Goal: Task Accomplishment & Management: Manage account settings

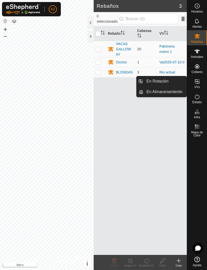
click at [173, 84] on link "En Rotación" at bounding box center [164, 81] width 43 height 10
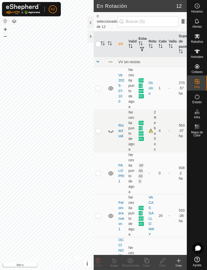
click at [178, 263] on icon at bounding box center [178, 261] width 6 height 6
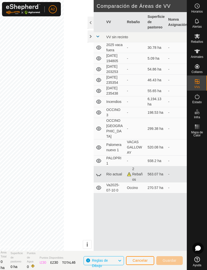
click at [89, 37] on div at bounding box center [90, 36] width 6 height 12
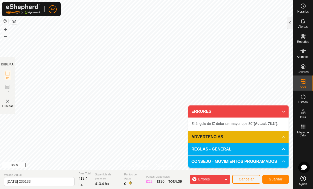
click at [206, 111] on icon at bounding box center [284, 112] width 4 height 2
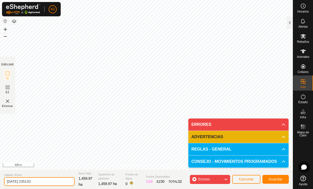
click at [40, 182] on input "[DATE] 235133" at bounding box center [39, 181] width 71 height 9
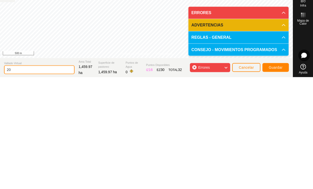
type input "2"
type input "Collarespalprin"
click at [206, 177] on span "Guardar" at bounding box center [276, 179] width 14 height 4
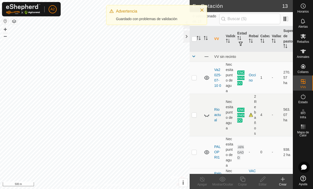
click at [204, 13] on button "Close" at bounding box center [202, 10] width 7 height 7
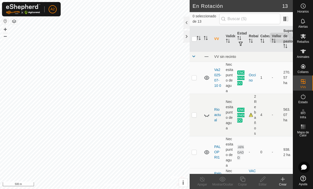
click at [206, 38] on icon at bounding box center [303, 36] width 6 height 6
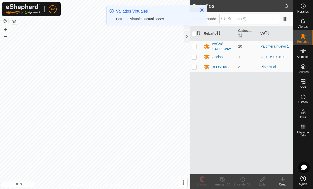
click at [196, 44] on td at bounding box center [196, 46] width 12 height 11
checkbox input "true"
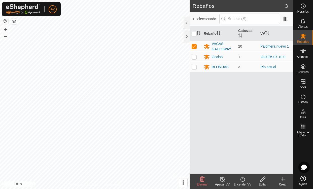
click at [206, 181] on icon at bounding box center [222, 179] width 6 height 6
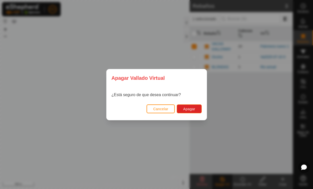
click at [196, 109] on button "Apagar" at bounding box center [189, 109] width 25 height 9
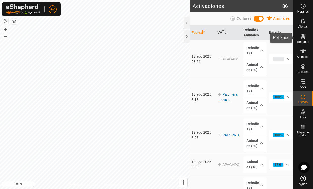
click at [206, 43] on div "Rebaños" at bounding box center [303, 37] width 20 height 15
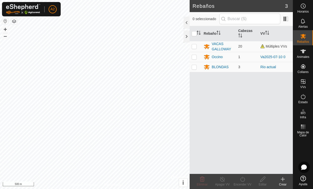
click at [206, 39] on icon at bounding box center [304, 36] width 6 height 5
click at [206, 49] on div "VACAS GALLOWAY" at bounding box center [223, 46] width 22 height 11
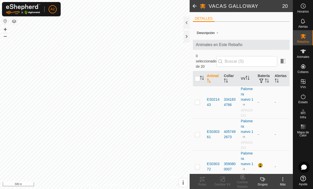
click at [199, 76] on input "checkbox" at bounding box center [197, 78] width 5 height 5
checkbox input "true"
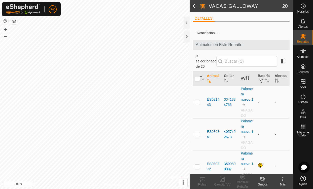
checkbox input "true"
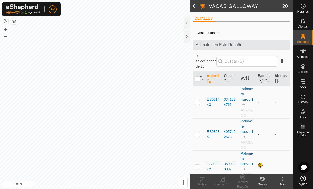
checkbox input "true"
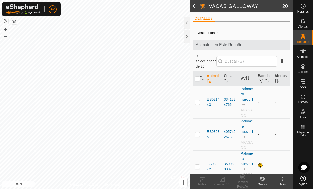
checkbox input "true"
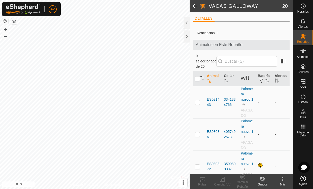
checkbox input "true"
click at [206, 182] on icon at bounding box center [222, 179] width 6 height 6
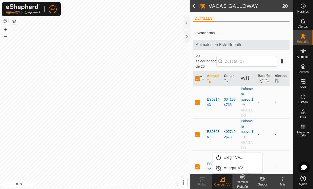
click at [206, 169] on link "Apagar VV" at bounding box center [238, 168] width 50 height 10
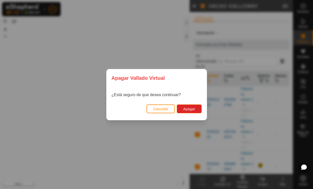
click at [196, 107] on button "Apagar" at bounding box center [189, 109] width 25 height 9
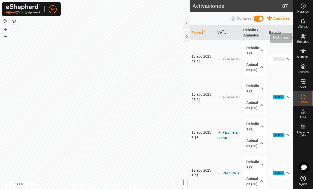
click at [206, 37] on icon at bounding box center [304, 36] width 6 height 5
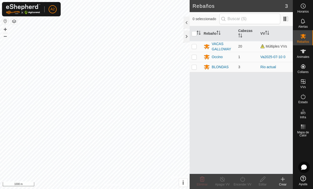
click at [197, 46] on p-checkbox at bounding box center [194, 46] width 5 height 4
checkbox input "true"
click at [206, 185] on div "Encender VV" at bounding box center [243, 184] width 20 height 5
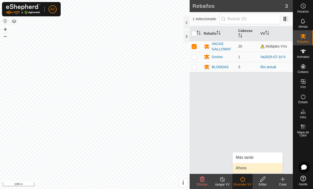
click at [206, 170] on link "Ahora" at bounding box center [258, 168] width 50 height 10
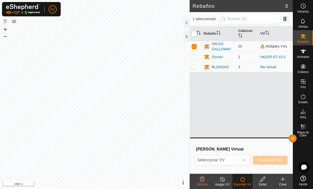
click at [206, 163] on div "dropdown trigger" at bounding box center [244, 160] width 10 height 10
click at [206, 46] on span "Múltiples VVs" at bounding box center [274, 46] width 27 height 4
click at [206, 161] on icon "dropdown trigger" at bounding box center [244, 160] width 4 height 4
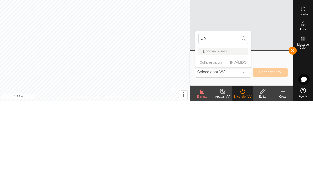
type input "Co"
click at [206, 145] on p-selectitem "Collarespalprin INVÁLIDO" at bounding box center [223, 150] width 55 height 10
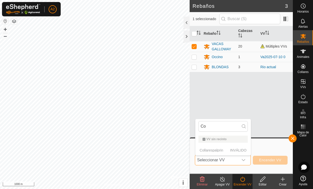
click at [206, 139] on button "button" at bounding box center [293, 139] width 8 height 8
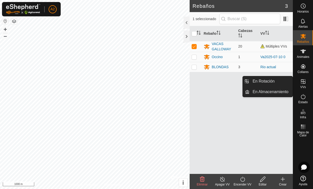
click at [206, 79] on link "En Rotación" at bounding box center [271, 81] width 43 height 10
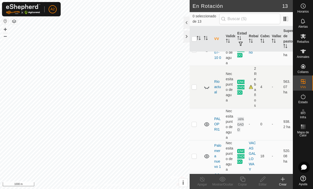
scroll to position [28, 0]
click at [197, 86] on td at bounding box center [196, 87] width 12 height 43
checkbox input "true"
click at [204, 181] on icon at bounding box center [202, 179] width 6 height 6
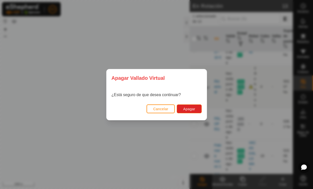
click at [196, 106] on button "Apagar" at bounding box center [189, 109] width 25 height 9
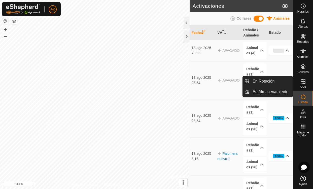
click at [186, 23] on div at bounding box center [187, 23] width 6 height 12
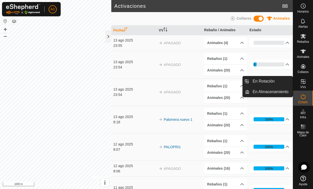
click at [206, 82] on span "En Rotación" at bounding box center [264, 81] width 22 height 6
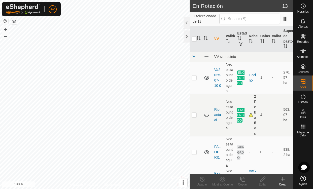
click at [185, 23] on div at bounding box center [187, 23] width 6 height 12
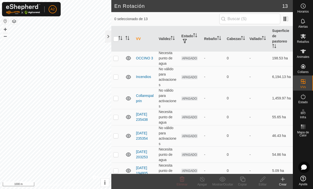
scroll to position [97, 0]
click at [147, 94] on link "Collarespalprin" at bounding box center [145, 98] width 18 height 9
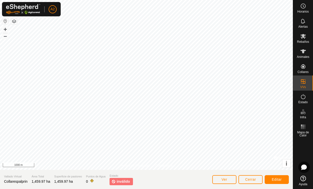
click at [206, 181] on span "Editar" at bounding box center [277, 180] width 10 height 4
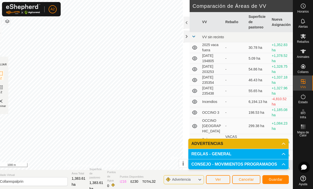
click at [206, 182] on button "Guardar" at bounding box center [276, 179] width 26 height 9
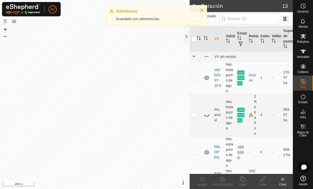
click at [206, 38] on icon at bounding box center [304, 36] width 6 height 5
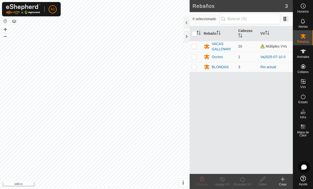
click at [193, 48] on p-checkbox at bounding box center [194, 46] width 5 height 4
checkbox input "true"
click at [206, 183] on div "Encender VV" at bounding box center [243, 184] width 20 height 5
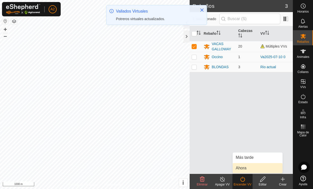
click at [206, 166] on link "Ahora" at bounding box center [258, 168] width 50 height 10
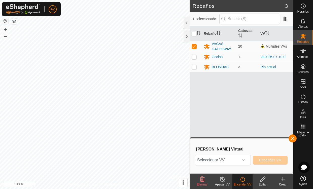
click at [206, 160] on span "Seleccionar VV" at bounding box center [216, 160] width 43 height 10
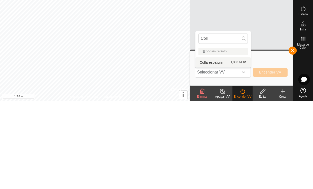
type input "Coll"
click at [206, 149] on span "1,383.61 ha" at bounding box center [239, 151] width 16 height 4
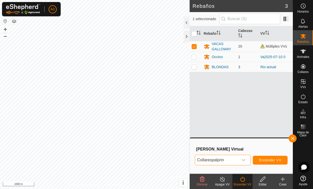
click at [206, 158] on span "Encender VV" at bounding box center [270, 160] width 22 height 4
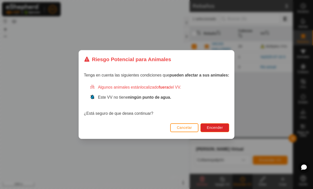
click at [206, 128] on button "Encender" at bounding box center [215, 127] width 29 height 9
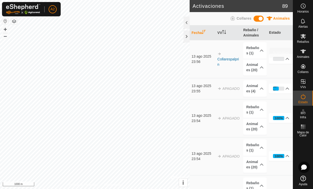
click at [206, 55] on span "Animales" at bounding box center [303, 56] width 12 height 3
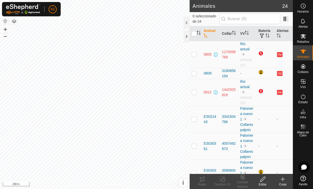
checkbox input "true"
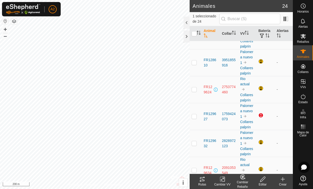
scroll to position [445, 0]
click at [206, 39] on icon at bounding box center [303, 36] width 6 height 6
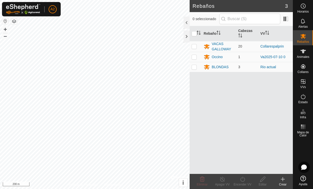
click at [206, 56] on div "Occino" at bounding box center [217, 56] width 11 height 5
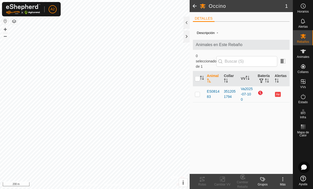
click at [198, 92] on p-checkbox at bounding box center [197, 94] width 5 height 4
checkbox input "true"
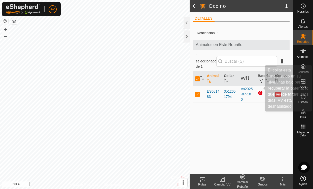
click at [206, 90] on div at bounding box center [261, 93] width 6 height 6
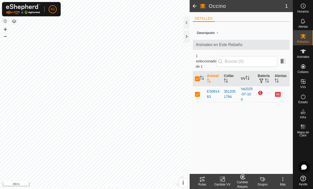
click at [206, 90] on div at bounding box center [261, 93] width 6 height 6
click at [206, 42] on span "Rebaños" at bounding box center [303, 41] width 12 height 3
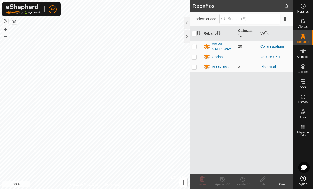
click at [206, 47] on div "VACAS GALLOWAY" at bounding box center [223, 46] width 22 height 11
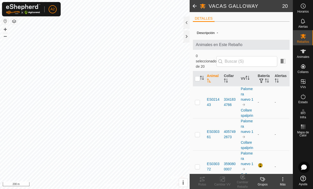
click at [184, 38] on div at bounding box center [187, 36] width 6 height 12
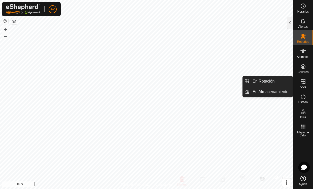
click at [206, 82] on link "En Rotación" at bounding box center [271, 81] width 43 height 10
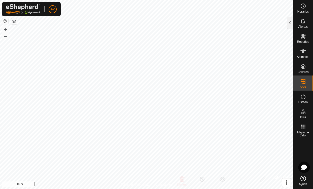
click at [206, 24] on div at bounding box center [290, 23] width 6 height 12
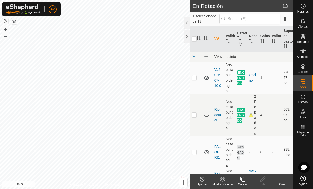
click at [185, 21] on div at bounding box center [187, 23] width 6 height 12
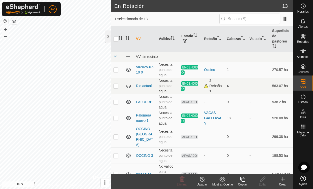
click at [117, 85] on p-checkbox at bounding box center [115, 86] width 5 height 4
checkbox input "true"
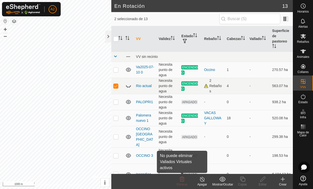
click at [186, 181] on delete-svg-icon at bounding box center [182, 179] width 20 height 6
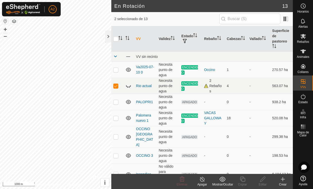
click at [205, 181] on icon at bounding box center [202, 179] width 6 height 6
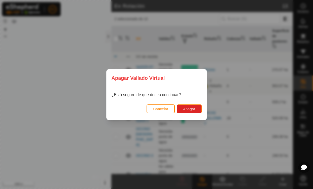
click at [196, 111] on button "Apagar" at bounding box center [189, 109] width 25 height 9
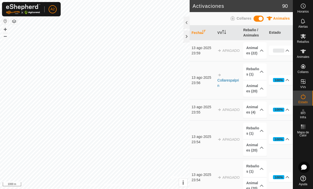
click at [206, 50] on p-accordion-header "Animales (22)" at bounding box center [254, 50] width 23 height 17
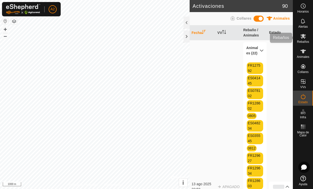
click at [206, 38] on icon at bounding box center [303, 36] width 6 height 6
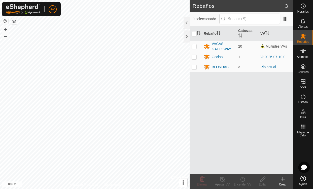
click at [197, 47] on p-checkbox at bounding box center [194, 46] width 5 height 4
checkbox input "true"
click at [206, 180] on icon at bounding box center [243, 179] width 6 height 6
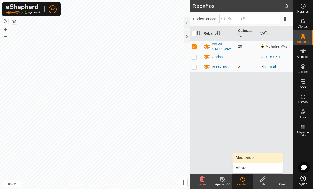
click at [206, 162] on link "Más tarde" at bounding box center [258, 158] width 50 height 10
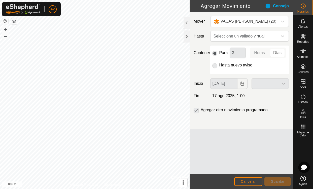
click at [206, 182] on button "Cancelar" at bounding box center [248, 181] width 28 height 9
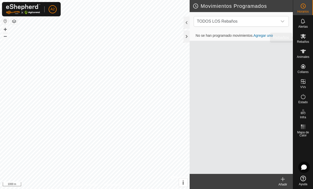
click at [206, 37] on icon at bounding box center [304, 36] width 6 height 5
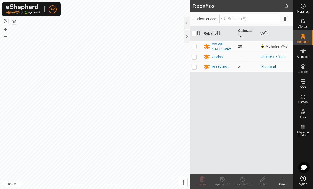
click at [197, 43] on td at bounding box center [196, 46] width 12 height 11
checkbox input "true"
click at [206, 183] on div "Encender VV" at bounding box center [243, 184] width 20 height 5
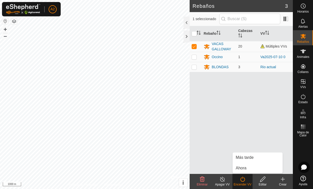
click at [206, 167] on link "Ahora" at bounding box center [258, 168] width 50 height 10
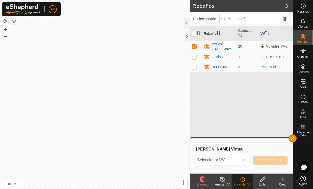
click at [206, 152] on div "Elegir Vallado Virtual Seleccionar VV Encender VV" at bounding box center [241, 156] width 97 height 29
click at [206, 158] on div "dropdown trigger" at bounding box center [244, 160] width 10 height 10
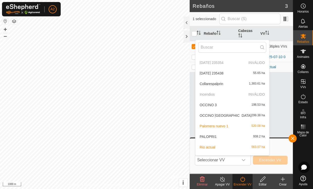
scroll to position [40, 0]
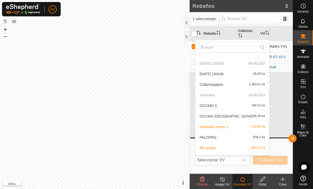
click at [206, 83] on span "1,383.61 ha" at bounding box center [257, 85] width 16 height 4
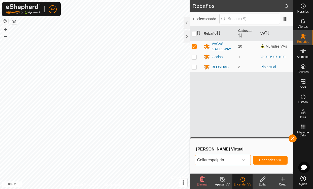
click at [206, 162] on span "Encender VV" at bounding box center [270, 160] width 22 height 4
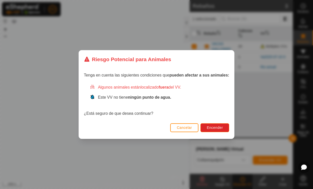
click at [206, 128] on span "Encender" at bounding box center [215, 128] width 16 height 4
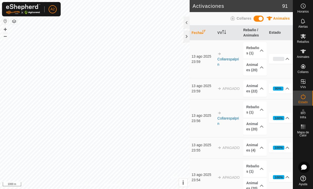
click at [206, 67] on icon at bounding box center [262, 68] width 4 height 4
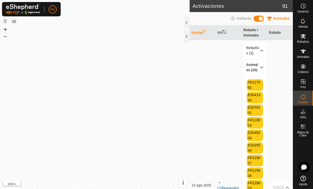
click at [206, 49] on icon at bounding box center [262, 51] width 4 height 4
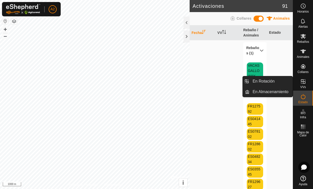
click at [206, 82] on icon at bounding box center [303, 81] width 5 height 5
click at [206, 83] on icon at bounding box center [303, 82] width 6 height 6
click at [206, 86] on span "VVs" at bounding box center [303, 87] width 6 height 3
click at [206, 84] on icon at bounding box center [303, 82] width 6 height 6
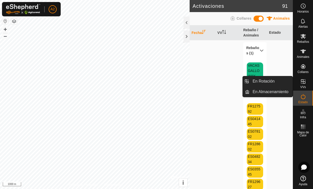
click at [206, 84] on icon at bounding box center [303, 82] width 6 height 6
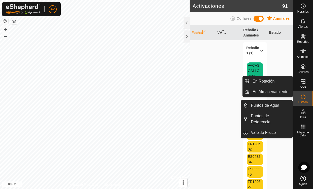
click at [206, 84] on icon at bounding box center [303, 81] width 5 height 5
click at [206, 80] on es-virtualpaddocks-svg-icon at bounding box center [303, 82] width 9 height 8
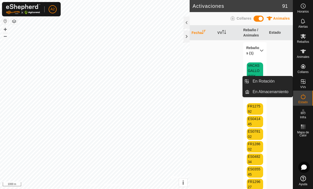
click at [206, 83] on icon at bounding box center [303, 82] width 6 height 6
click at [186, 37] on div at bounding box center [187, 36] width 6 height 12
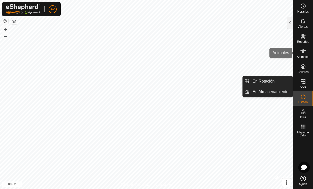
click at [206, 51] on icon at bounding box center [304, 51] width 6 height 4
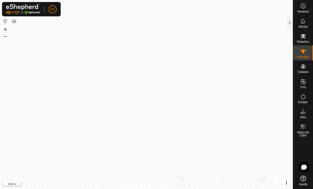
click at [206, 39] on icon at bounding box center [303, 36] width 6 height 6
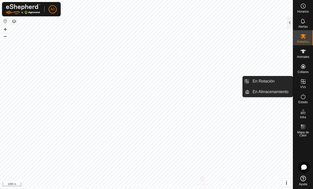
click at [206, 79] on link "En Rotación" at bounding box center [271, 81] width 43 height 10
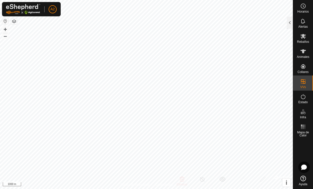
click at [206, 22] on div at bounding box center [290, 23] width 6 height 12
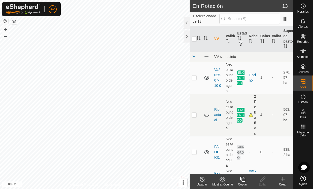
click at [187, 22] on div at bounding box center [187, 23] width 6 height 12
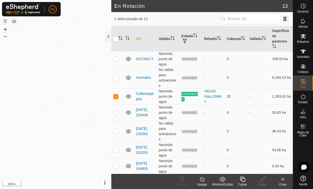
scroll to position [99, 0]
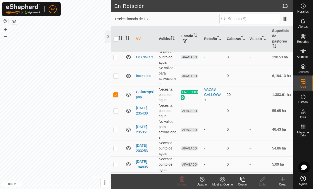
click at [116, 109] on p-checkbox at bounding box center [115, 111] width 5 height 4
click at [118, 109] on p-checkbox at bounding box center [115, 111] width 5 height 4
checkbox input "false"
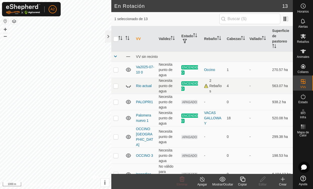
scroll to position [0, 0]
click at [206, 86] on div "2 Rebaños" at bounding box center [213, 86] width 19 height 16
click at [206, 87] on td "563.07 ha" at bounding box center [281, 86] width 23 height 16
click at [206, 85] on td "563.07 ha" at bounding box center [281, 86] width 23 height 16
click at [167, 88] on td "Necesita punto de agua" at bounding box center [168, 86] width 23 height 16
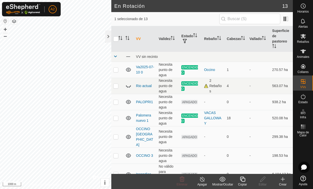
click at [169, 87] on td "Necesita punto de agua" at bounding box center [168, 86] width 23 height 16
click at [206, 84] on td "563.07 ha" at bounding box center [281, 86] width 23 height 16
click at [116, 69] on p-checkbox at bounding box center [115, 70] width 5 height 4
click at [117, 69] on p-checkbox at bounding box center [115, 70] width 5 height 4
checkbox input "false"
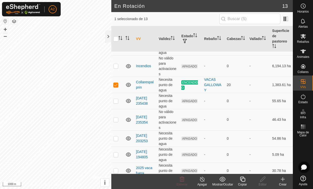
scroll to position [108, 0]
click at [116, 153] on p-checkbox at bounding box center [115, 155] width 5 height 4
click at [118, 153] on p-checkbox at bounding box center [115, 155] width 5 height 4
checkbox input "false"
click at [129, 152] on icon at bounding box center [128, 155] width 6 height 6
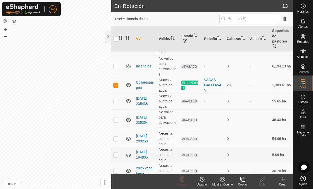
click at [130, 152] on icon at bounding box center [128, 155] width 6 height 6
click at [130, 136] on icon at bounding box center [128, 139] width 6 height 6
click at [131, 136] on icon at bounding box center [128, 139] width 6 height 6
click at [117, 137] on p-checkbox at bounding box center [115, 139] width 5 height 4
checkbox input "true"
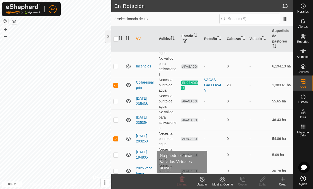
click at [182, 180] on icon at bounding box center [182, 179] width 5 height 5
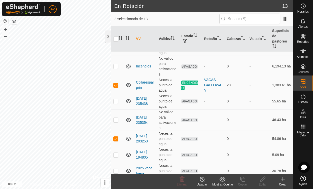
click at [115, 83] on p-checkbox at bounding box center [115, 85] width 5 height 4
checkbox input "false"
click at [182, 180] on icon at bounding box center [182, 179] width 5 height 5
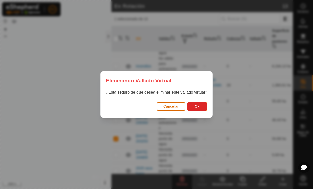
click at [203, 108] on button "Ok" at bounding box center [197, 106] width 20 height 9
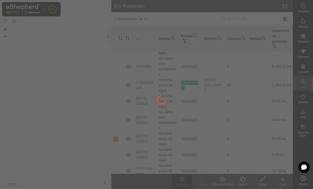
checkbox input "false"
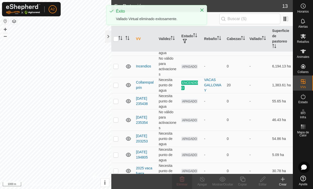
scroll to position [92, 0]
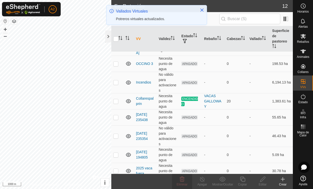
click at [131, 115] on icon at bounding box center [128, 117] width 6 height 6
click at [130, 114] on icon at bounding box center [128, 117] width 6 height 6
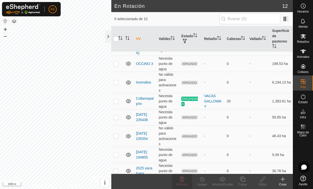
click at [130, 98] on icon at bounding box center [128, 101] width 6 height 6
click at [130, 101] on icon at bounding box center [128, 102] width 5 height 2
click at [132, 152] on icon at bounding box center [128, 155] width 6 height 6
click at [129, 152] on icon at bounding box center [128, 155] width 6 height 6
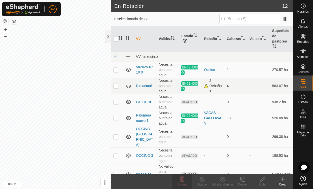
scroll to position [0, 0]
click at [129, 85] on icon at bounding box center [128, 86] width 6 height 6
click at [131, 100] on icon at bounding box center [128, 102] width 6 height 6
click at [129, 102] on icon at bounding box center [128, 102] width 6 height 6
click at [117, 100] on p-checkbox at bounding box center [115, 102] width 5 height 4
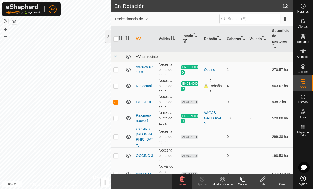
click at [183, 177] on icon at bounding box center [182, 179] width 5 height 5
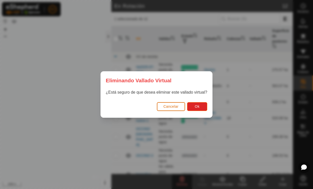
click at [200, 105] on button "Ok" at bounding box center [197, 106] width 20 height 9
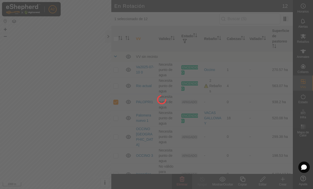
checkbox input "false"
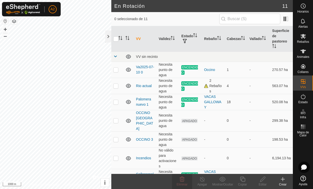
click at [206, 95] on icon at bounding box center [303, 97] width 6 height 6
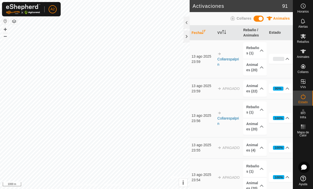
click at [186, 20] on div at bounding box center [187, 23] width 6 height 12
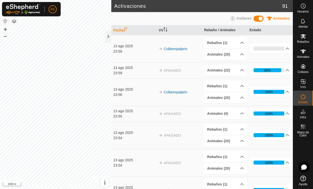
click at [206, 54] on p-accordion-header "Animales (20)" at bounding box center [225, 54] width 43 height 11
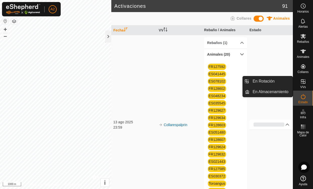
click at [206, 93] on span "En Almacenamiento" at bounding box center [271, 92] width 36 height 6
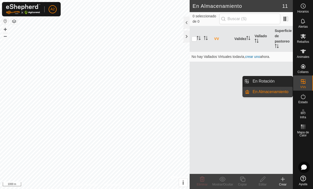
click at [206, 80] on link "En Rotación" at bounding box center [271, 81] width 43 height 10
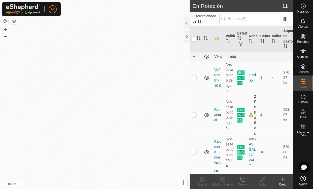
click at [196, 78] on p-checkbox at bounding box center [194, 78] width 5 height 4
click at [197, 77] on p-checkbox at bounding box center [194, 78] width 5 height 4
click at [206, 77] on icon at bounding box center [207, 78] width 6 height 6
click at [206, 78] on icon at bounding box center [208, 78] width 1 height 1
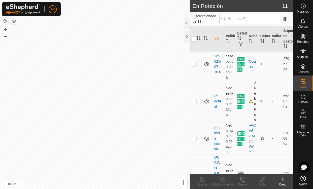
scroll to position [14, 0]
click at [192, 62] on p-checkbox at bounding box center [194, 64] width 5 height 4
click at [198, 66] on td at bounding box center [196, 64] width 12 height 32
click at [199, 64] on td at bounding box center [196, 64] width 12 height 32
click at [201, 64] on td at bounding box center [196, 64] width 12 height 32
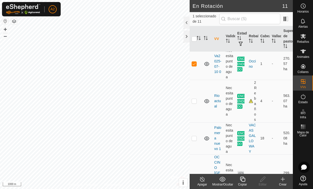
checkbox input "false"
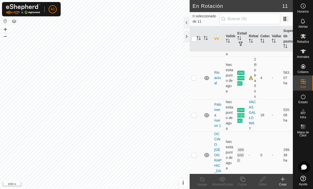
scroll to position [46, 0]
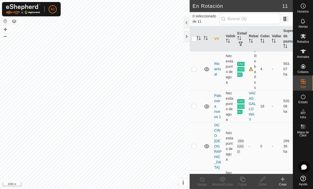
click at [196, 65] on td at bounding box center [196, 69] width 12 height 43
click at [197, 71] on td at bounding box center [196, 69] width 12 height 43
click at [198, 67] on td at bounding box center [196, 69] width 12 height 43
checkbox input "true"
click at [204, 177] on icon at bounding box center [202, 179] width 6 height 6
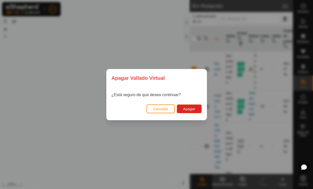
click at [195, 108] on span "Apagar" at bounding box center [189, 109] width 12 height 4
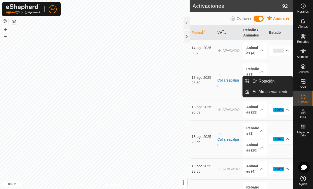
click at [206, 81] on link "En Rotación" at bounding box center [271, 81] width 43 height 10
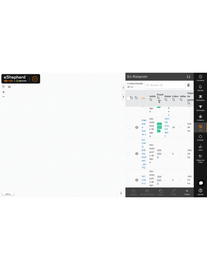
scroll to position [70, 0]
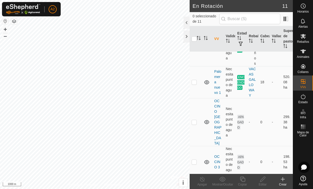
click at [196, 83] on p-checkbox at bounding box center [194, 82] width 5 height 4
checkbox input "true"
click at [203, 179] on icon at bounding box center [202, 179] width 6 height 6
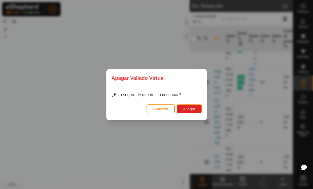
click at [198, 108] on button "Apagar" at bounding box center [189, 109] width 25 height 9
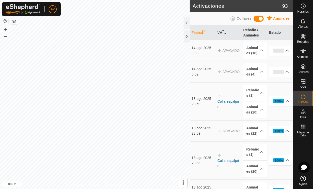
click at [188, 24] on div at bounding box center [187, 23] width 6 height 12
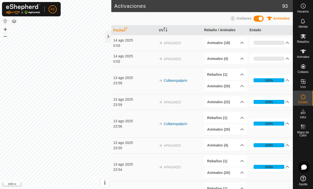
click at [206, 45] on p-accordion-header "Animales (18)" at bounding box center [225, 42] width 43 height 11
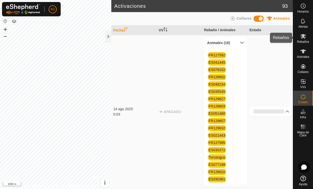
click at [206, 39] on icon at bounding box center [303, 36] width 6 height 6
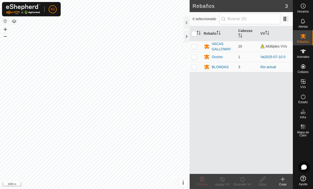
click at [206, 46] on div "VACAS GALLOWAY" at bounding box center [223, 46] width 22 height 11
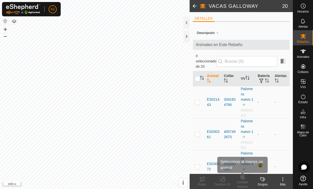
click at [206, 179] on icon at bounding box center [242, 177] width 4 height 5
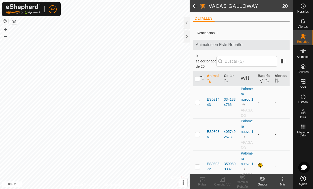
click at [199, 76] on input "checkbox" at bounding box center [197, 78] width 5 height 5
checkbox input "true"
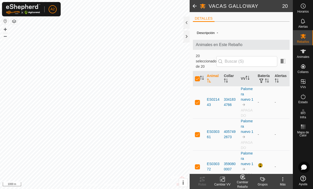
checkbox input "true"
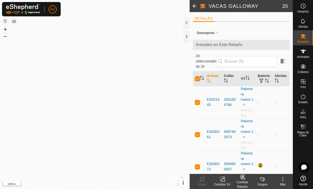
checkbox input "true"
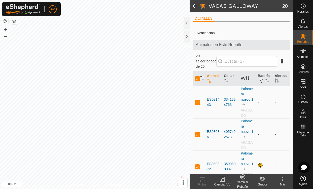
checkbox input "true"
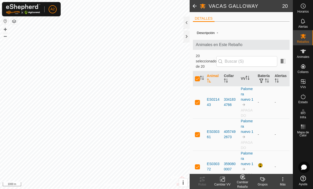
checkbox input "true"
click at [206, 181] on icon at bounding box center [222, 179] width 6 height 6
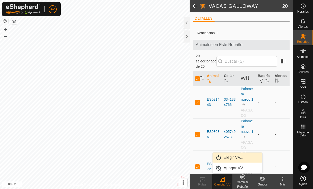
click at [206, 157] on link "Elegir VV..." at bounding box center [238, 158] width 50 height 10
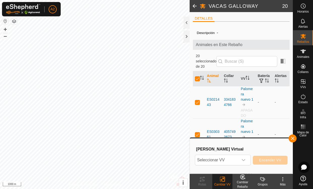
click at [206, 161] on icon "dropdown trigger" at bounding box center [244, 160] width 4 height 4
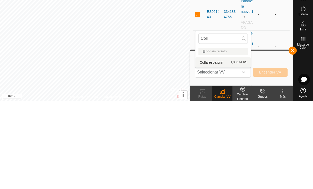
type input "Coll"
click at [206, 149] on span "1,383.61 ha" at bounding box center [239, 151] width 16 height 4
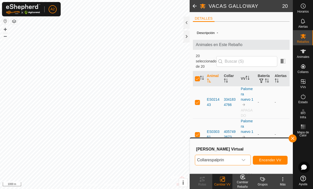
click at [206, 159] on span "Encender VV" at bounding box center [270, 160] width 22 height 4
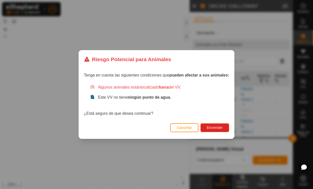
click at [206, 126] on span "Encender" at bounding box center [215, 128] width 16 height 4
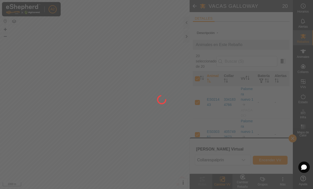
click at [206, 126] on div at bounding box center [156, 94] width 313 height 189
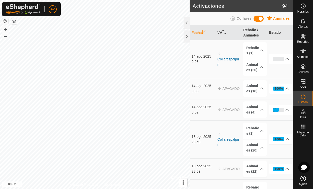
click at [206, 54] on p-accordion-header "Rebaños (1)" at bounding box center [254, 50] width 23 height 17
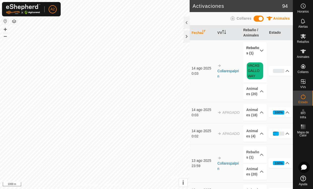
click at [206, 92] on p-accordion-header "Animales (20)" at bounding box center [254, 91] width 23 height 17
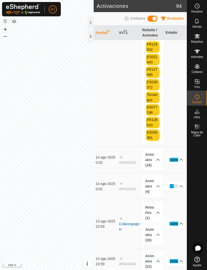
scroll to position [225, 0]
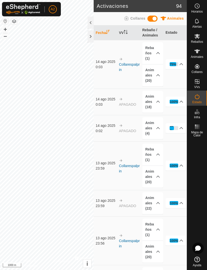
click at [156, 74] on icon at bounding box center [158, 75] width 4 height 4
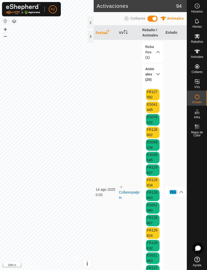
scroll to position [0, 0]
